Goal: Navigation & Orientation: Find specific page/section

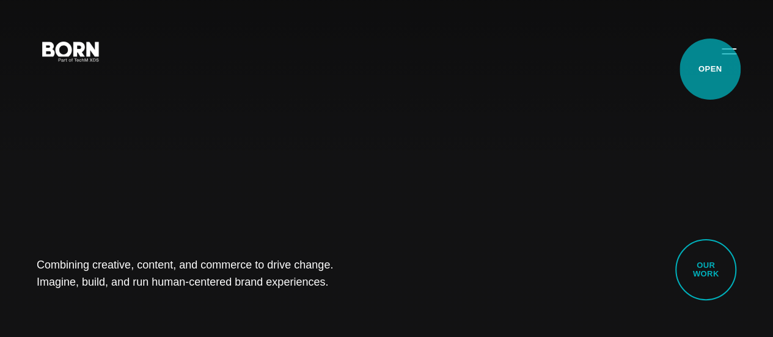
click at [714, 64] on button "Primary Menu" at bounding box center [728, 51] width 29 height 26
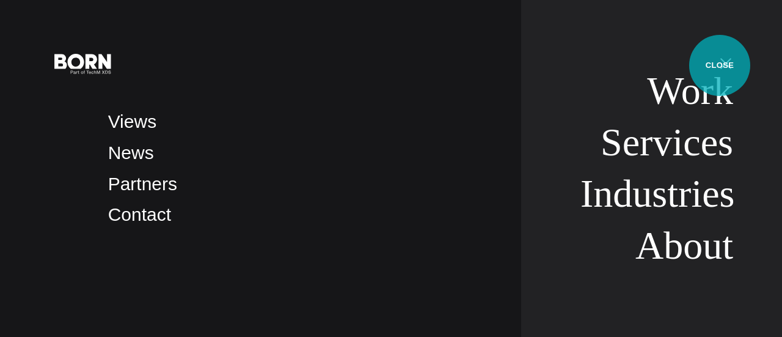
click at [720, 65] on button "Primary Menu" at bounding box center [725, 63] width 29 height 26
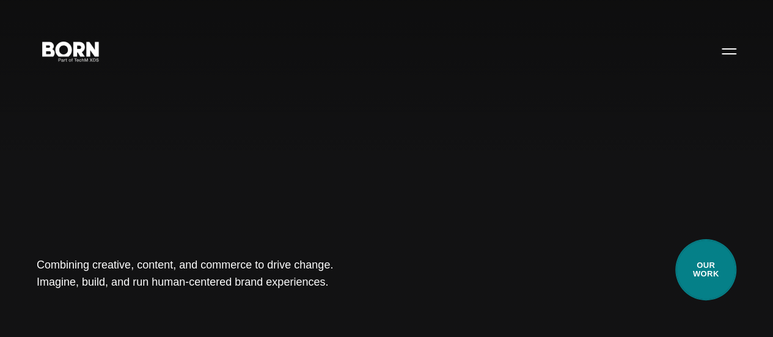
click at [689, 260] on link "Our Work" at bounding box center [705, 269] width 61 height 61
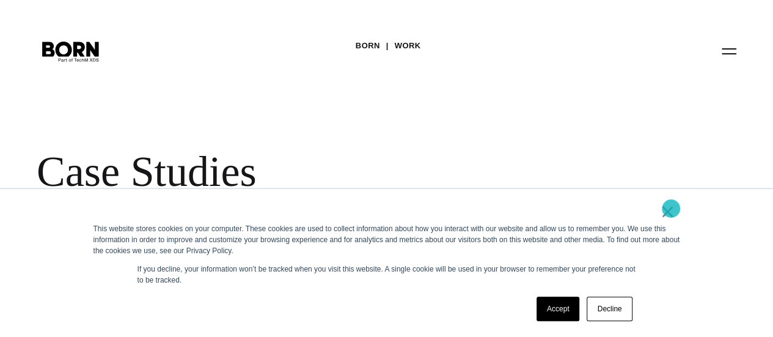
click at [671, 208] on link "×" at bounding box center [668, 211] width 15 height 11
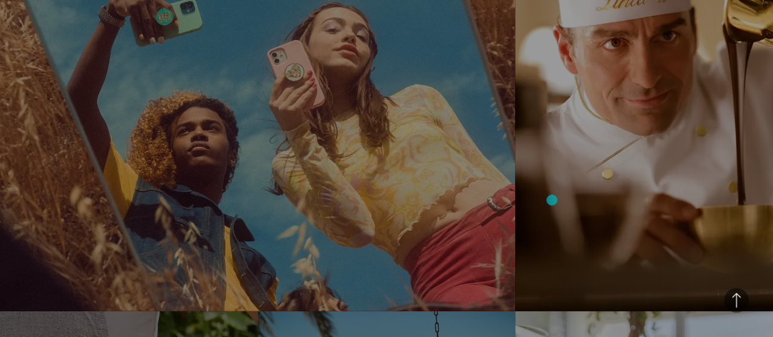
scroll to position [1689, 0]
click at [552, 200] on link "Lindt Elevating the Digital Experience for a Leading Chocolatier See how we rei…" at bounding box center [644, 108] width 258 height 406
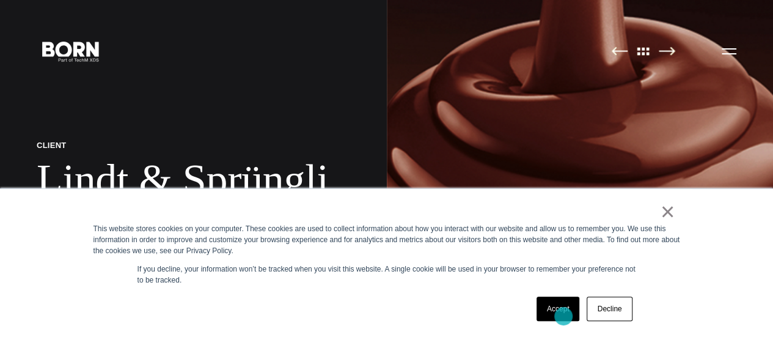
click at [563, 316] on link "Accept" at bounding box center [558, 308] width 43 height 24
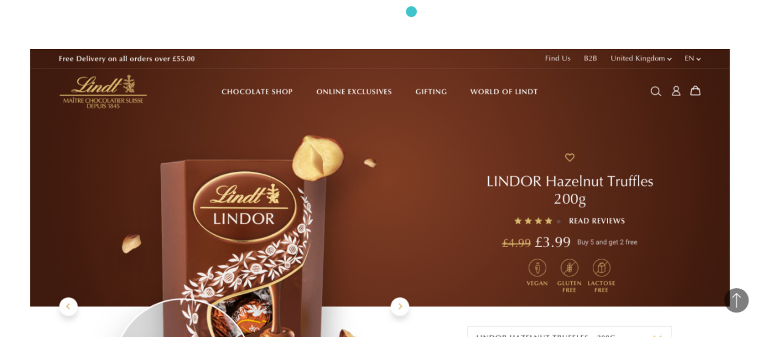
scroll to position [2055, 0]
